Goal: Book appointment/travel/reservation

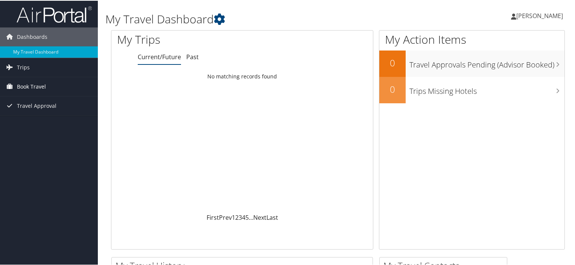
click at [57, 76] on link "Book Travel" at bounding box center [49, 85] width 98 height 19
click at [53, 65] on link "Trips" at bounding box center [49, 66] width 98 height 19
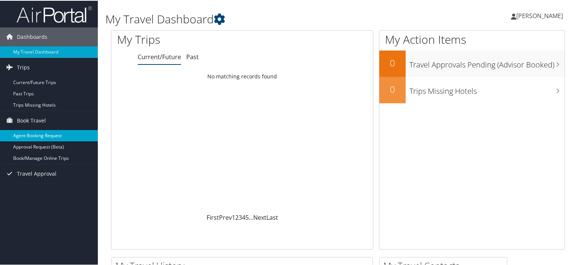
click at [53, 134] on link "Agent Booking Request" at bounding box center [49, 134] width 98 height 11
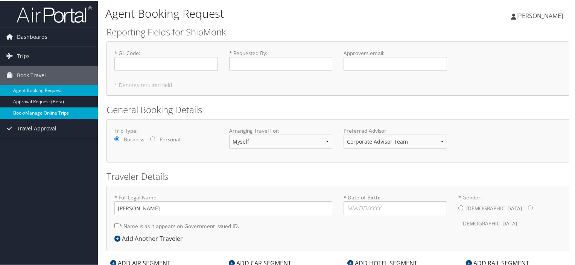
click at [49, 111] on link "Book/Manage Online Trips" at bounding box center [49, 112] width 98 height 11
